Goal: Find specific page/section: Find specific page/section

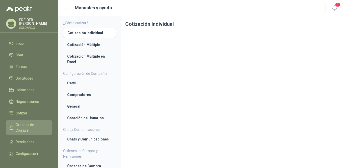
click at [20, 126] on span "Órdenes de Compra" at bounding box center [32, 127] width 32 height 11
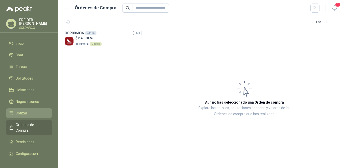
click at [21, 111] on span "Cotizar" at bounding box center [22, 113] width 12 height 6
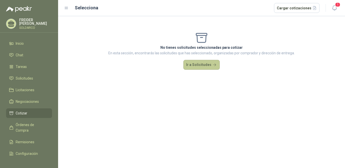
click at [194, 64] on button "Ir a Solicitudes" at bounding box center [201, 65] width 36 height 10
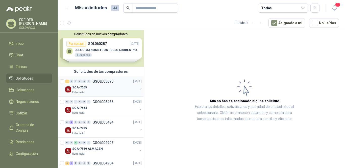
click at [95, 86] on div "SCA-7665" at bounding box center [104, 87] width 65 height 6
